Goal: Task Accomplishment & Management: Manage account settings

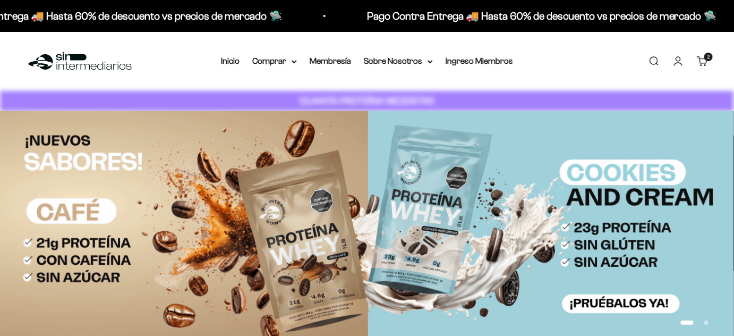
click at [707, 66] on link "Carrito 2 artículos 2" at bounding box center [703, 61] width 12 height 12
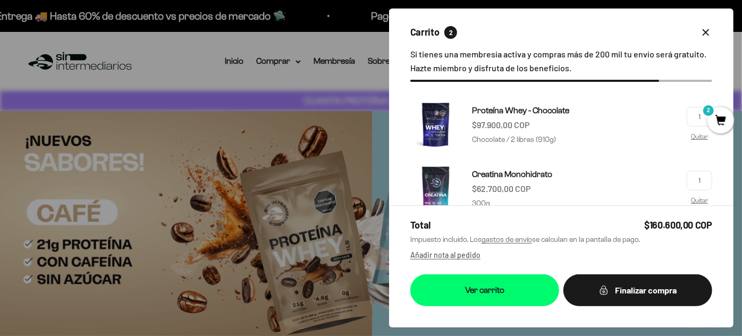
click at [702, 31] on icon "button" at bounding box center [705, 32] width 6 height 6
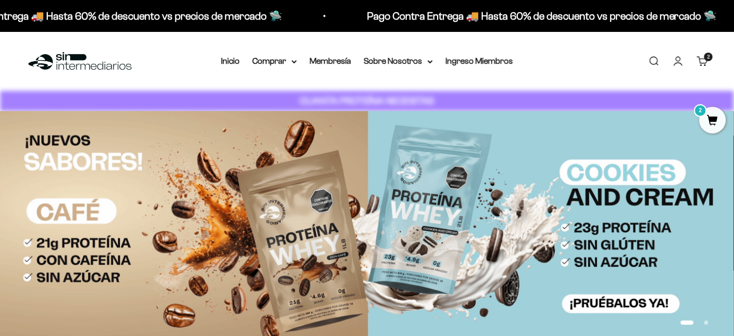
click at [684, 57] on link "Iniciar sesión" at bounding box center [679, 61] width 12 height 12
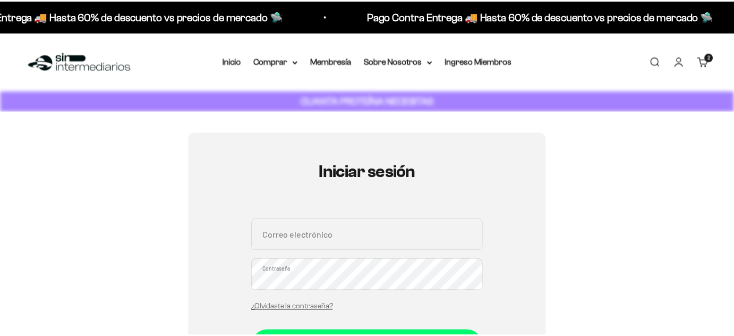
scroll to position [96, 0]
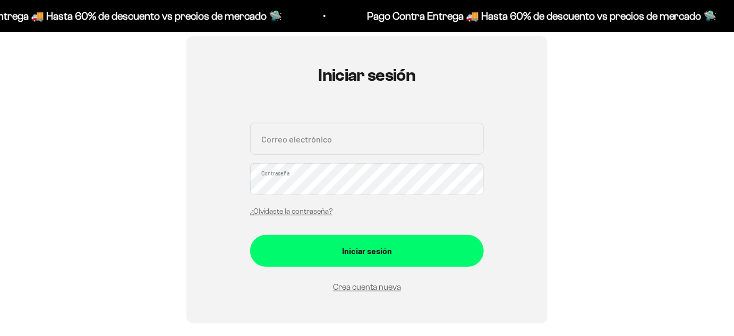
click at [280, 130] on input "Correo electrónico" at bounding box center [367, 139] width 234 height 32
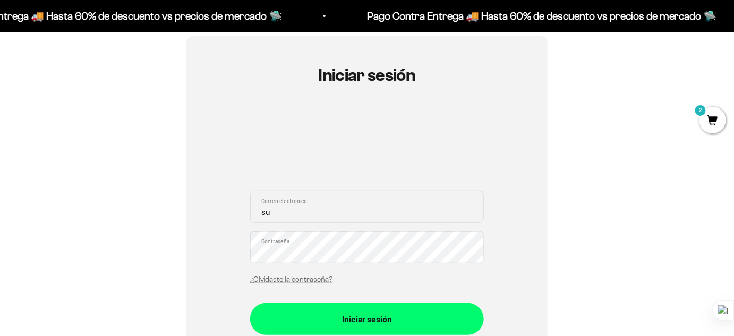
scroll to position [0, 0]
type input "su"
click at [301, 278] on link "¿Olvidaste la contraseña?" at bounding box center [291, 279] width 82 height 8
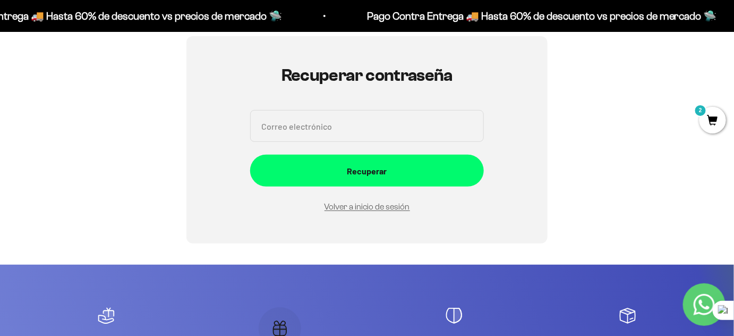
click at [329, 124] on input "Correo electrónico" at bounding box center [367, 126] width 234 height 32
type input "[EMAIL_ADDRESS][DOMAIN_NAME]"
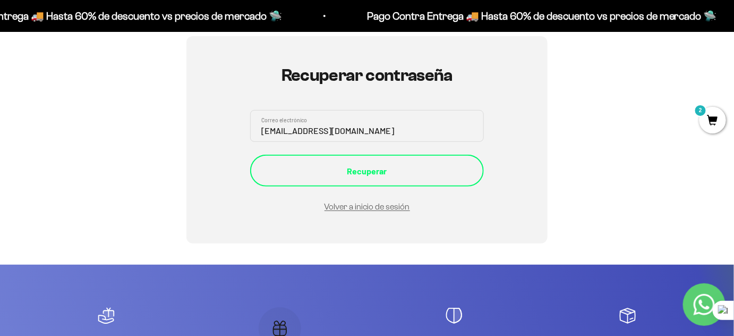
click at [354, 174] on div "Recuperar" at bounding box center [367, 171] width 191 height 14
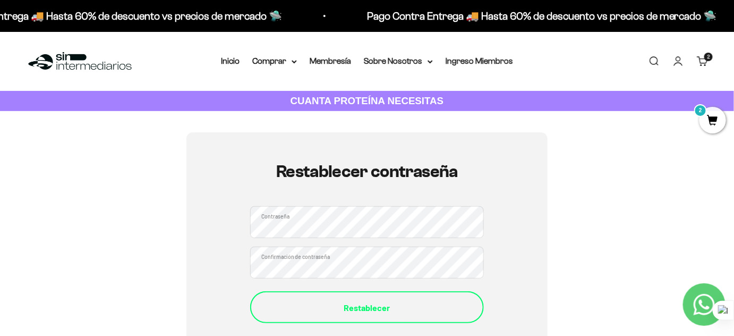
click at [392, 314] on div "Restablecer" at bounding box center [367, 308] width 191 height 14
